Goal: Transaction & Acquisition: Purchase product/service

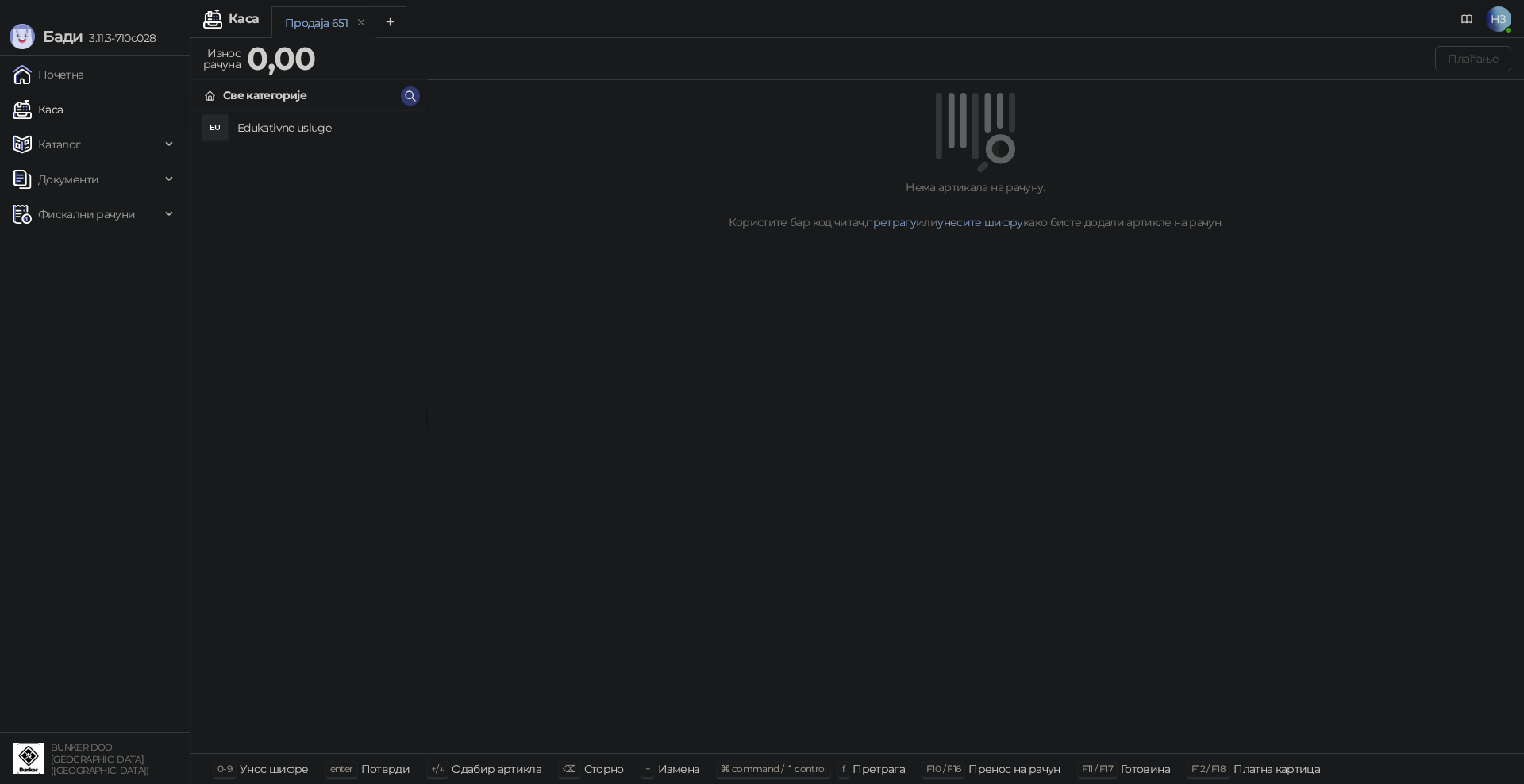
click at [265, 122] on h4 "Edukativne usluge" at bounding box center [325, 127] width 177 height 25
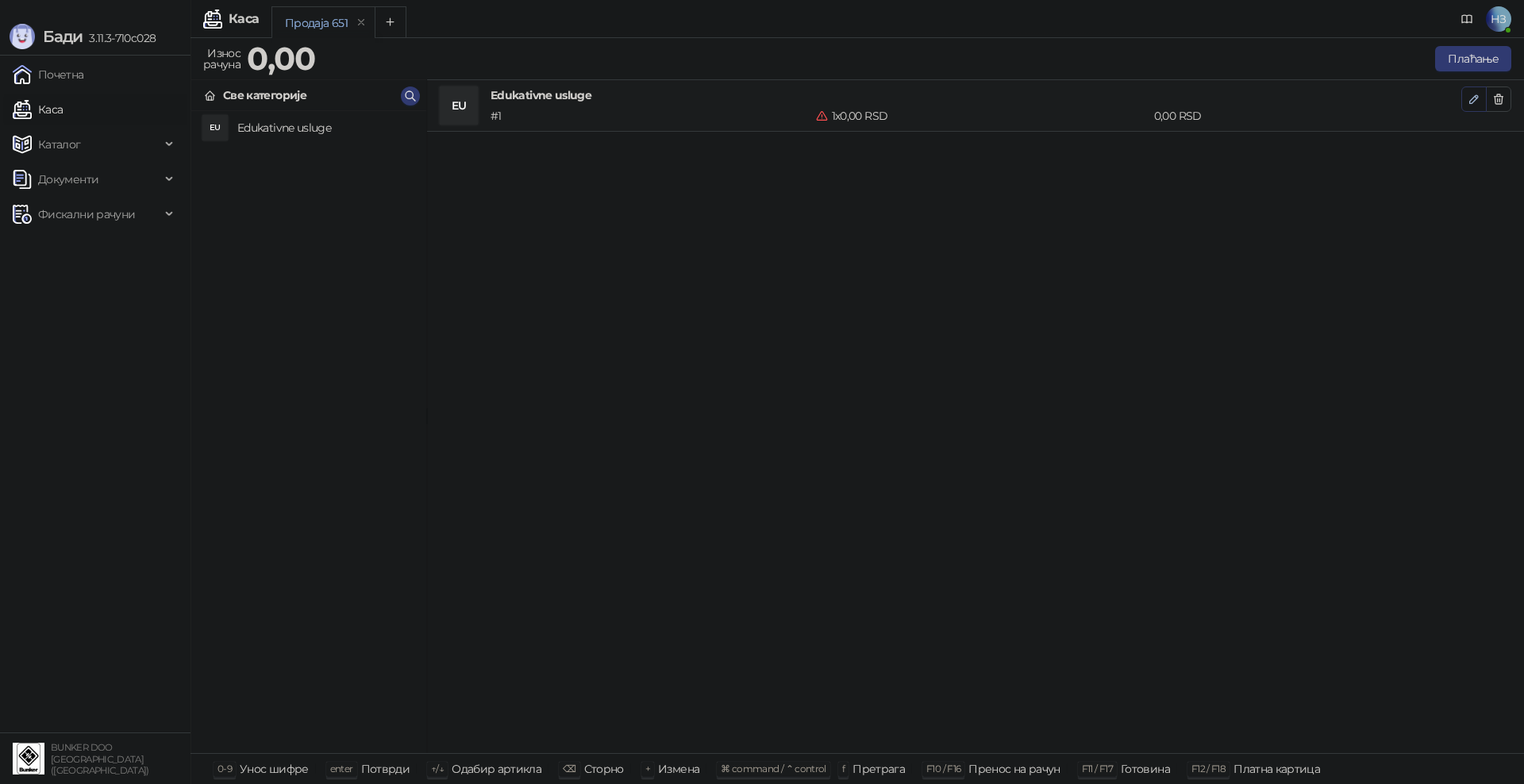
click at [1476, 97] on icon "button" at bounding box center [1474, 100] width 8 height 8
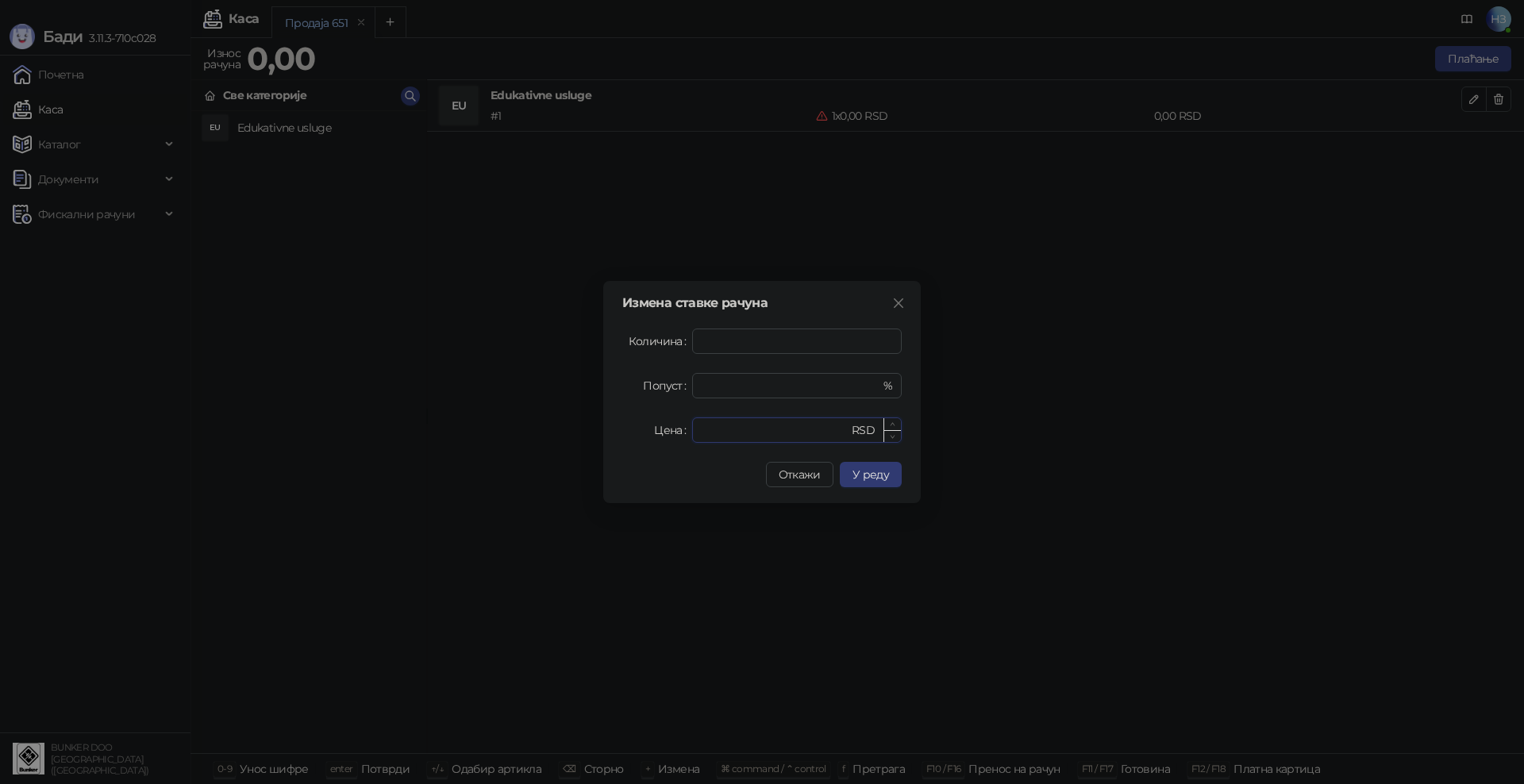
click at [757, 430] on input "*" at bounding box center [775, 430] width 147 height 24
drag, startPoint x: 726, startPoint y: 431, endPoint x: 673, endPoint y: 430, distance: 53.0
click at [673, 430] on div "Цена * RSD" at bounding box center [762, 430] width 279 height 25
type input "****"
click at [880, 469] on span "У реду" at bounding box center [870, 474] width 37 height 14
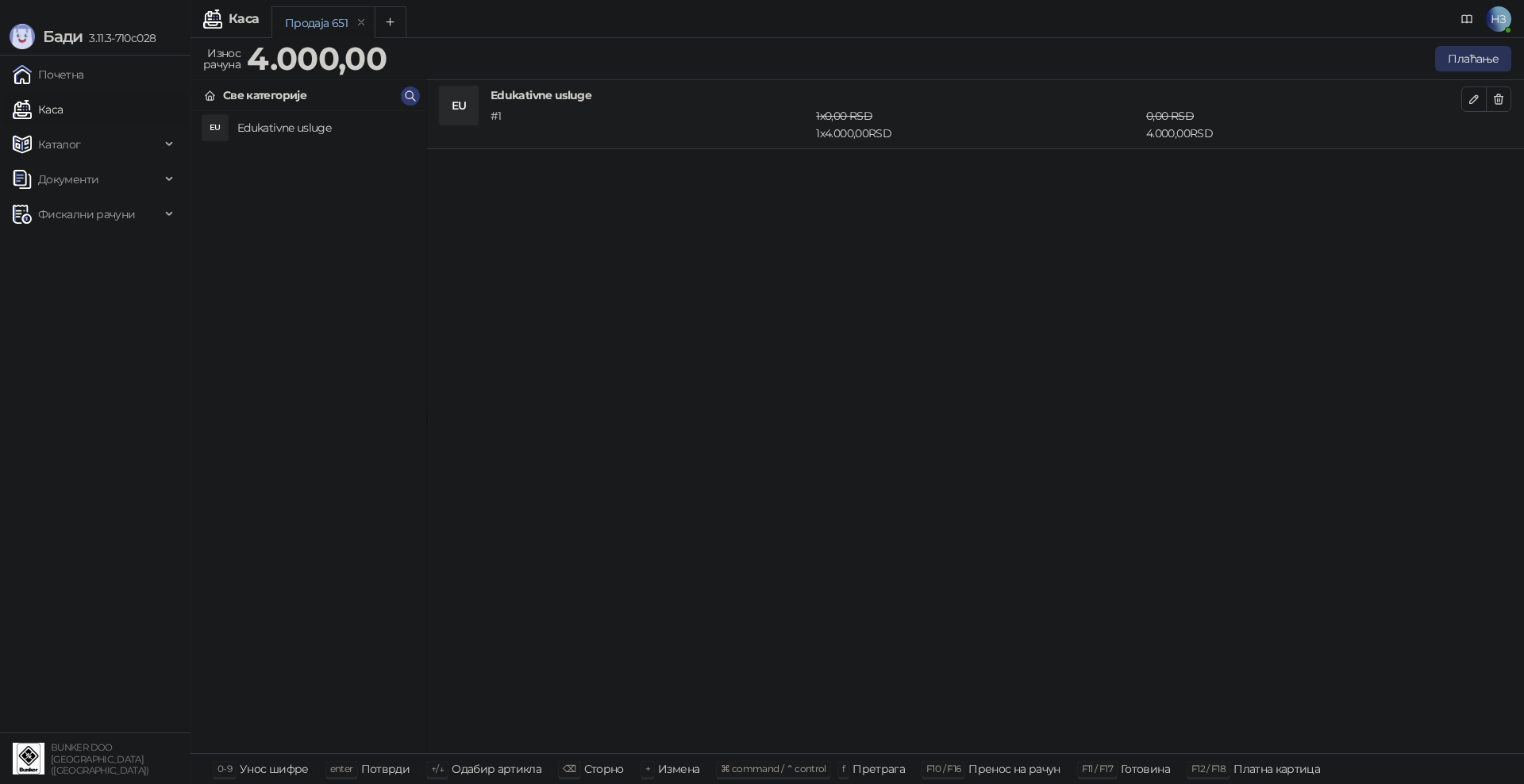
click at [1468, 60] on button "Плаћање" at bounding box center [1473, 58] width 76 height 25
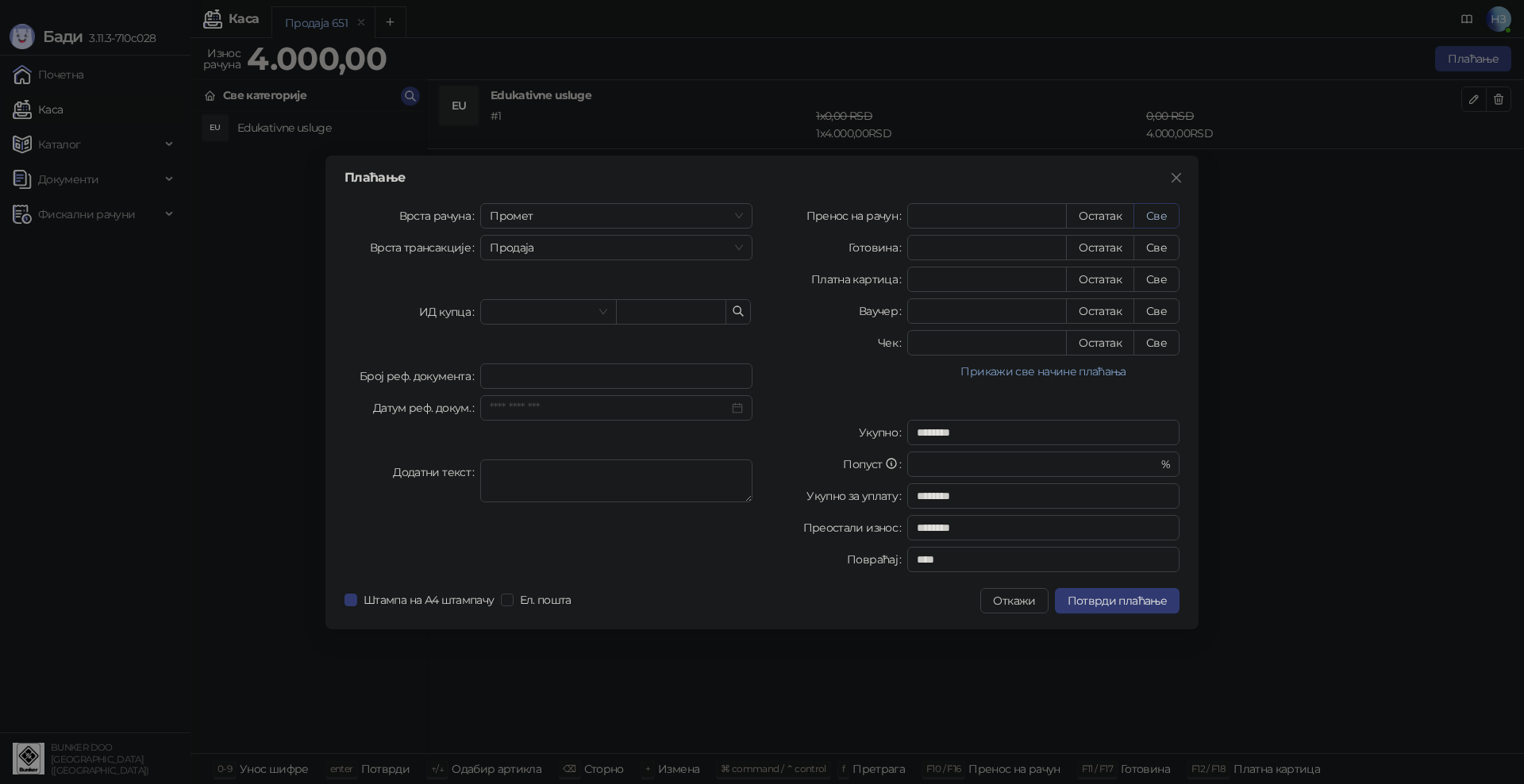
click at [1162, 216] on button "Све" at bounding box center [1156, 216] width 46 height 25
type input "****"
click at [1124, 594] on span "Потврди плаћање" at bounding box center [1117, 600] width 99 height 14
